Goal: Use online tool/utility

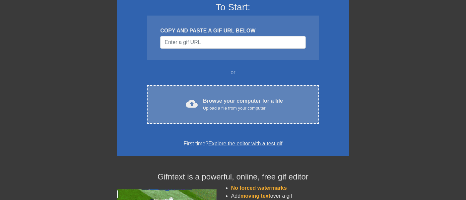
scroll to position [61, 0]
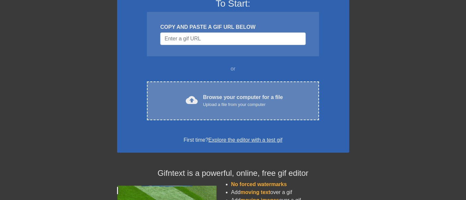
click at [210, 92] on div "cloud_upload Browse your computer for a file Upload a file from your computer C…" at bounding box center [233, 101] width 172 height 39
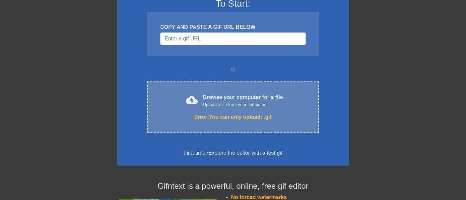
click at [234, 98] on div "Browse your computer for a file Upload a file from your computer" at bounding box center [243, 101] width 80 height 15
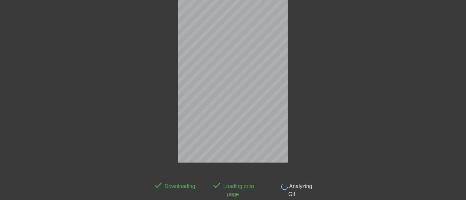
scroll to position [16, 0]
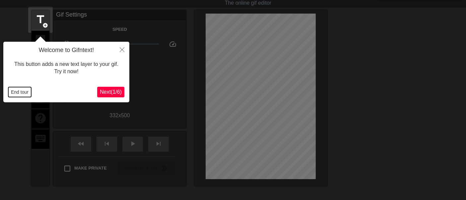
click at [21, 91] on button "End tour" at bounding box center [19, 92] width 23 height 10
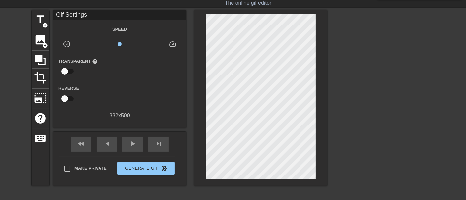
scroll to position [28, 0]
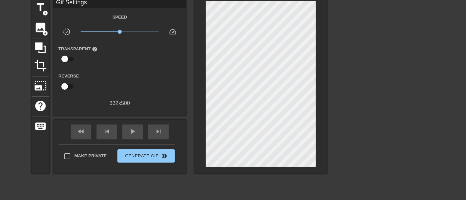
click at [93, 47] on span "help" at bounding box center [95, 49] width 6 height 6
click at [65, 56] on input "checkbox" at bounding box center [65, 59] width 38 height 13
click at [65, 56] on input "checkbox" at bounding box center [71, 59] width 38 height 13
checkbox input "false"
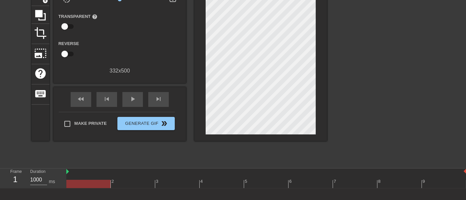
scroll to position [65, 0]
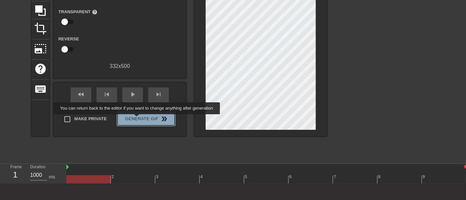
click at [137, 119] on span "Generate Gif double_arrow" at bounding box center [146, 119] width 52 height 8
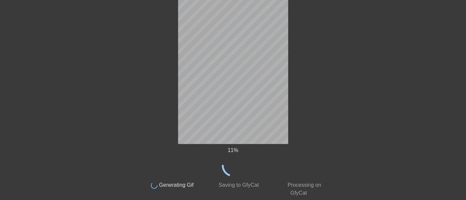
scroll to position [28, 0]
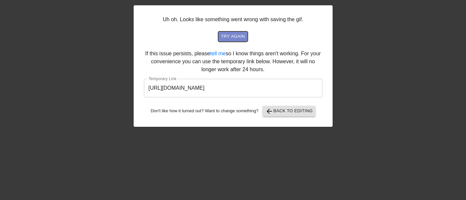
click at [237, 34] on span "try again" at bounding box center [233, 37] width 24 height 8
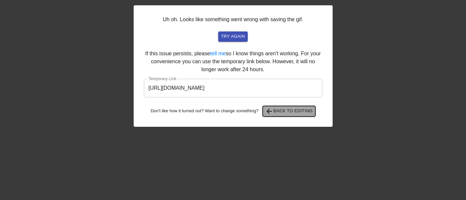
click at [289, 111] on span "arrow_back Back to Editing" at bounding box center [288, 112] width 47 height 8
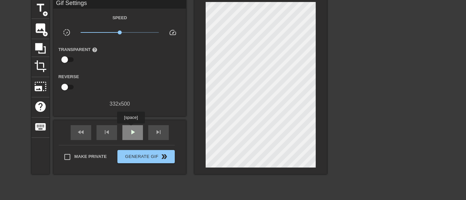
click at [131, 128] on span "play_arrow" at bounding box center [133, 132] width 8 height 8
click at [62, 57] on input "checkbox" at bounding box center [65, 59] width 38 height 13
checkbox input "true"
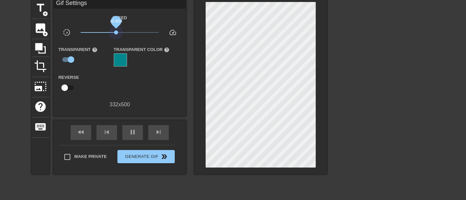
drag, startPoint x: 119, startPoint y: 32, endPoint x: 116, endPoint y: 36, distance: 5.6
click at [116, 36] on div "x0.804" at bounding box center [120, 34] width 89 height 10
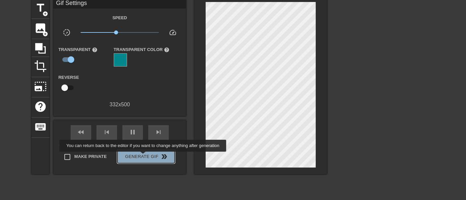
click at [144, 157] on span "Generate Gif double_arrow" at bounding box center [146, 157] width 52 height 8
